Goal: Share content: Share content

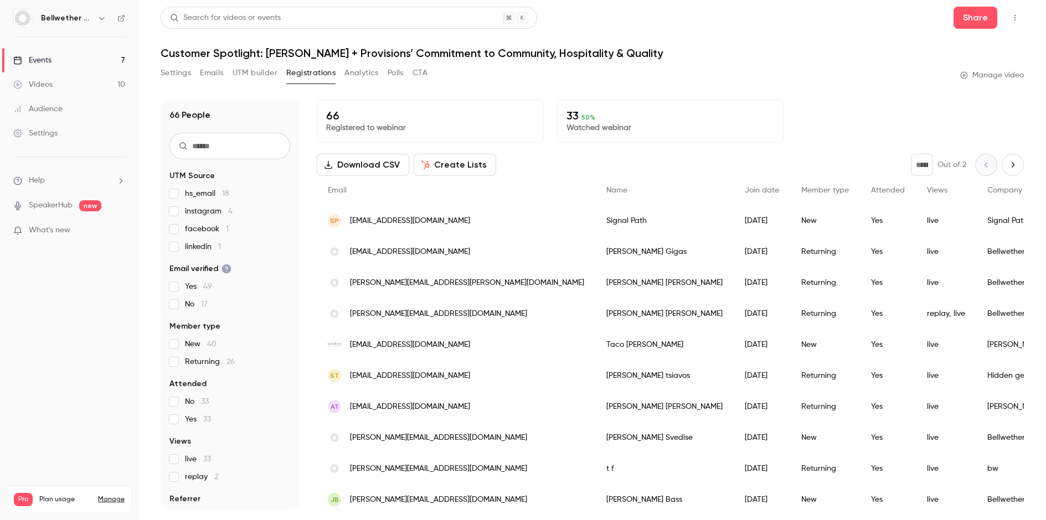
click at [76, 62] on link "Events 7" at bounding box center [69, 60] width 138 height 24
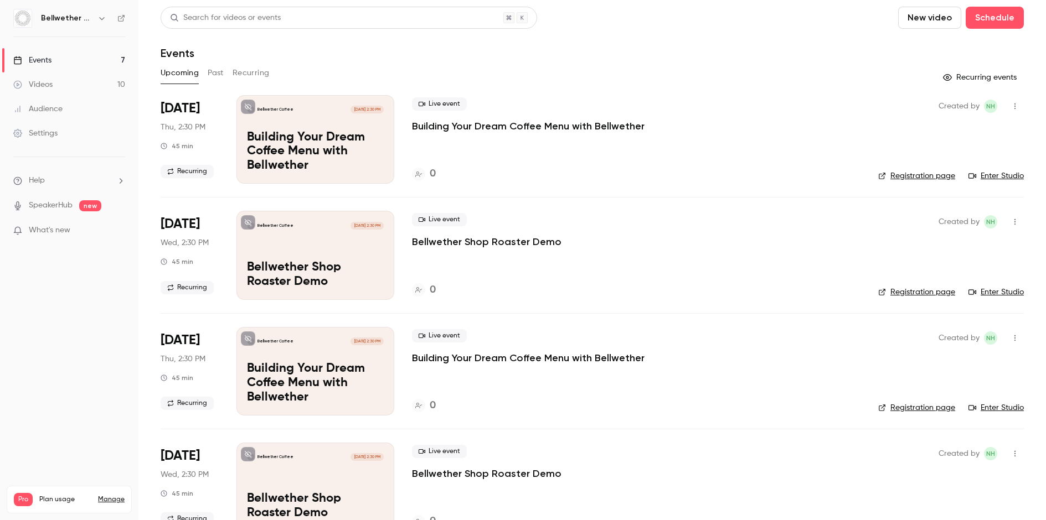
click at [208, 71] on button "Past" at bounding box center [216, 73] width 16 height 18
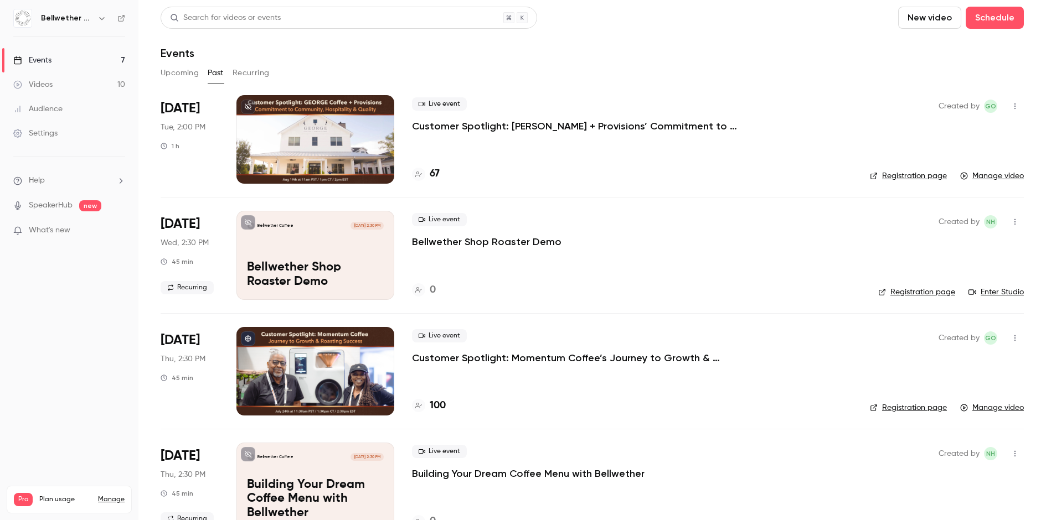
click at [355, 130] on div at bounding box center [315, 139] width 158 height 89
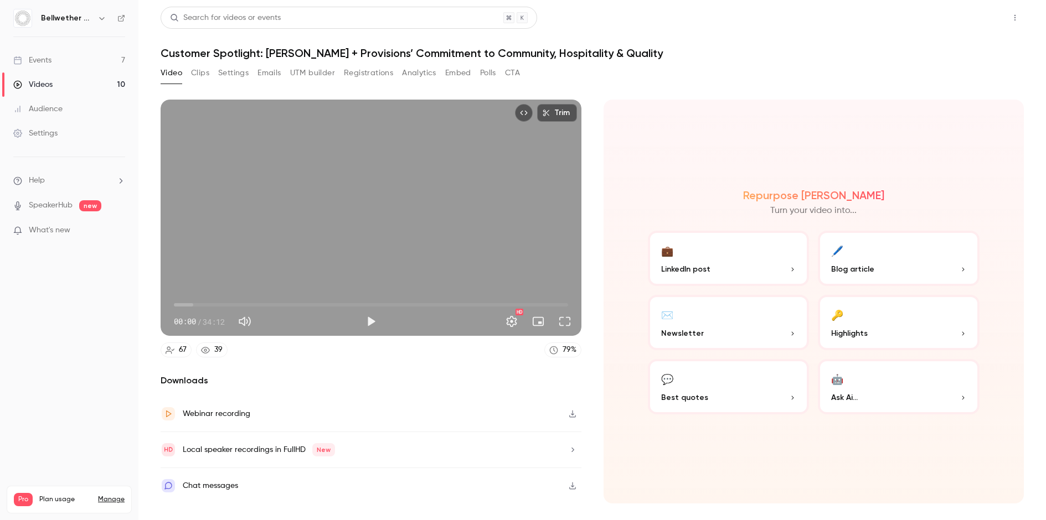
click at [974, 12] on button "Share" at bounding box center [975, 18] width 44 height 22
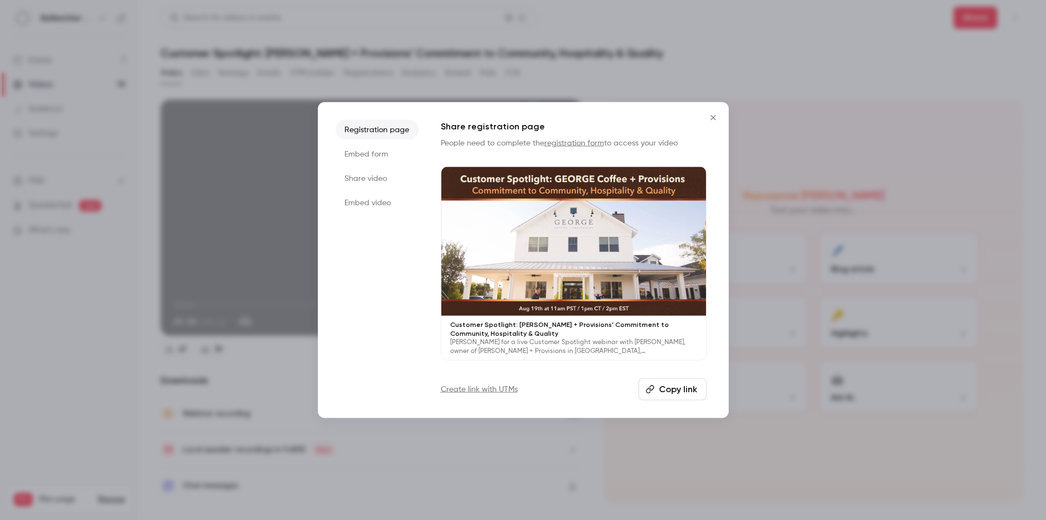
click at [372, 175] on li "Share video" at bounding box center [376, 179] width 83 height 20
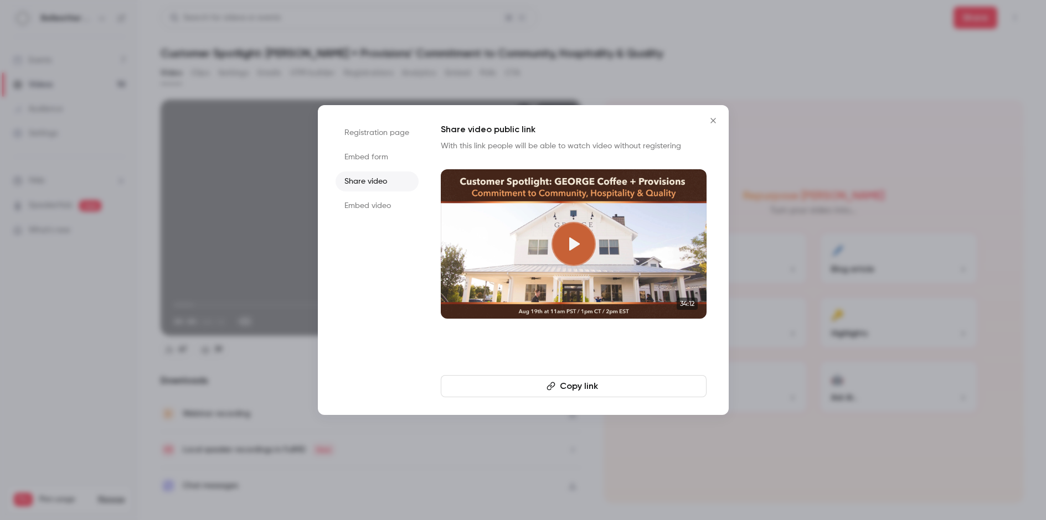
click at [600, 382] on button "Copy link" at bounding box center [574, 386] width 266 height 22
click at [710, 116] on icon "Close" at bounding box center [712, 120] width 13 height 9
